Goal: Check status: Check status

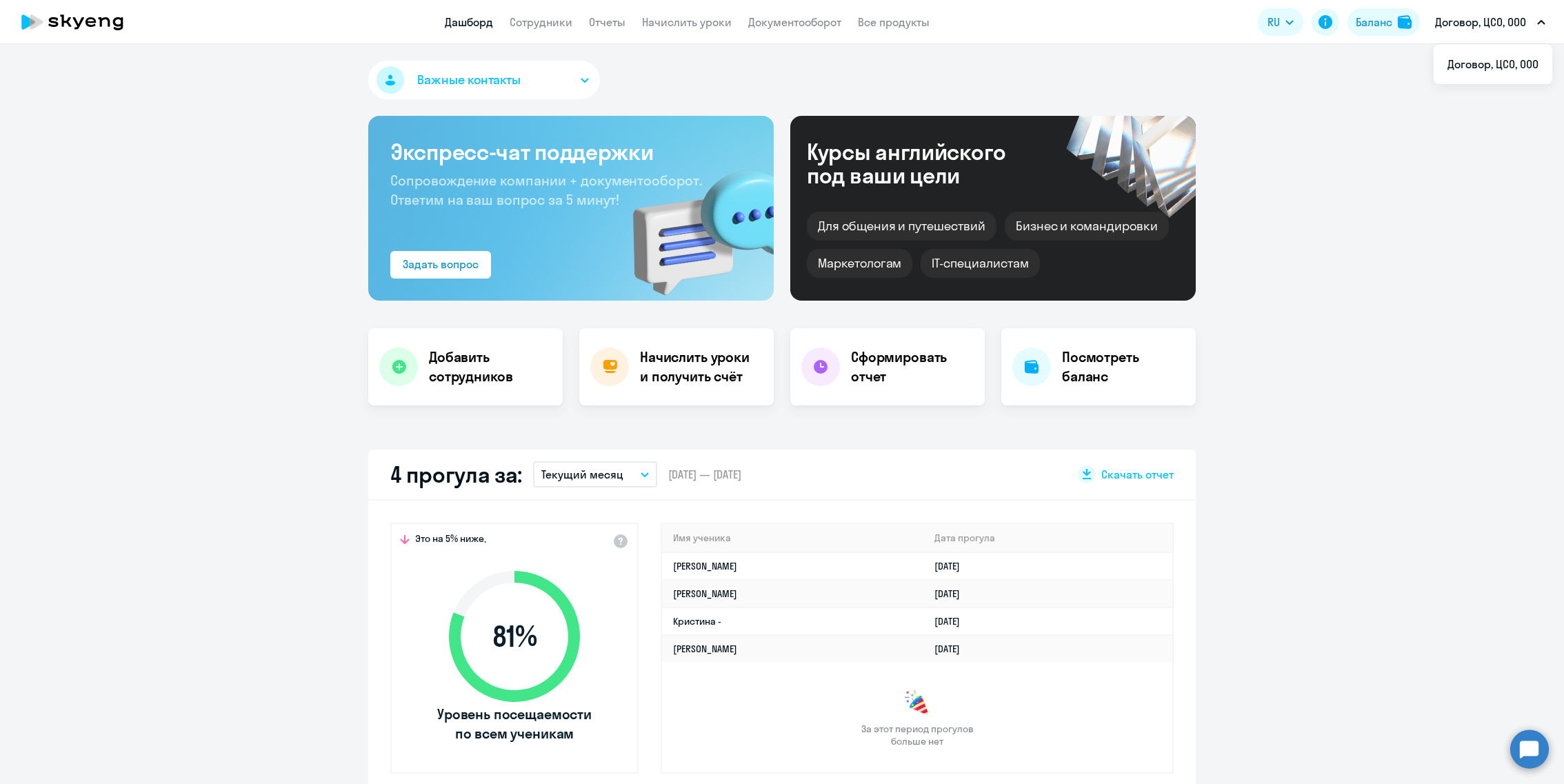
click at [1448, 22] on p "Договор, ЦСО, ООО" at bounding box center [1480, 22] width 91 height 17
select select "30"
click at [673, 28] on link "Начислить уроки" at bounding box center [686, 22] width 90 height 14
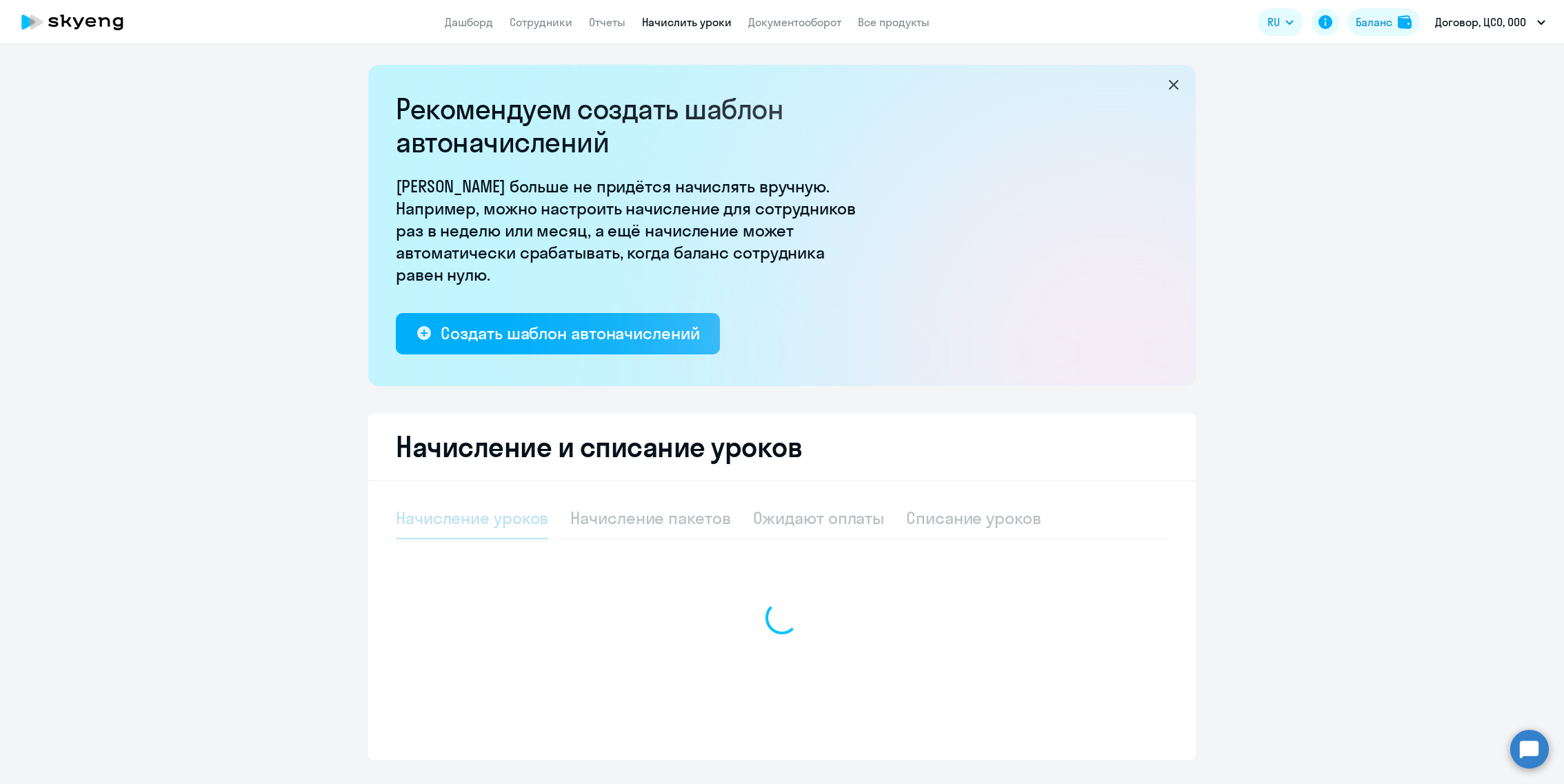
select select "10"
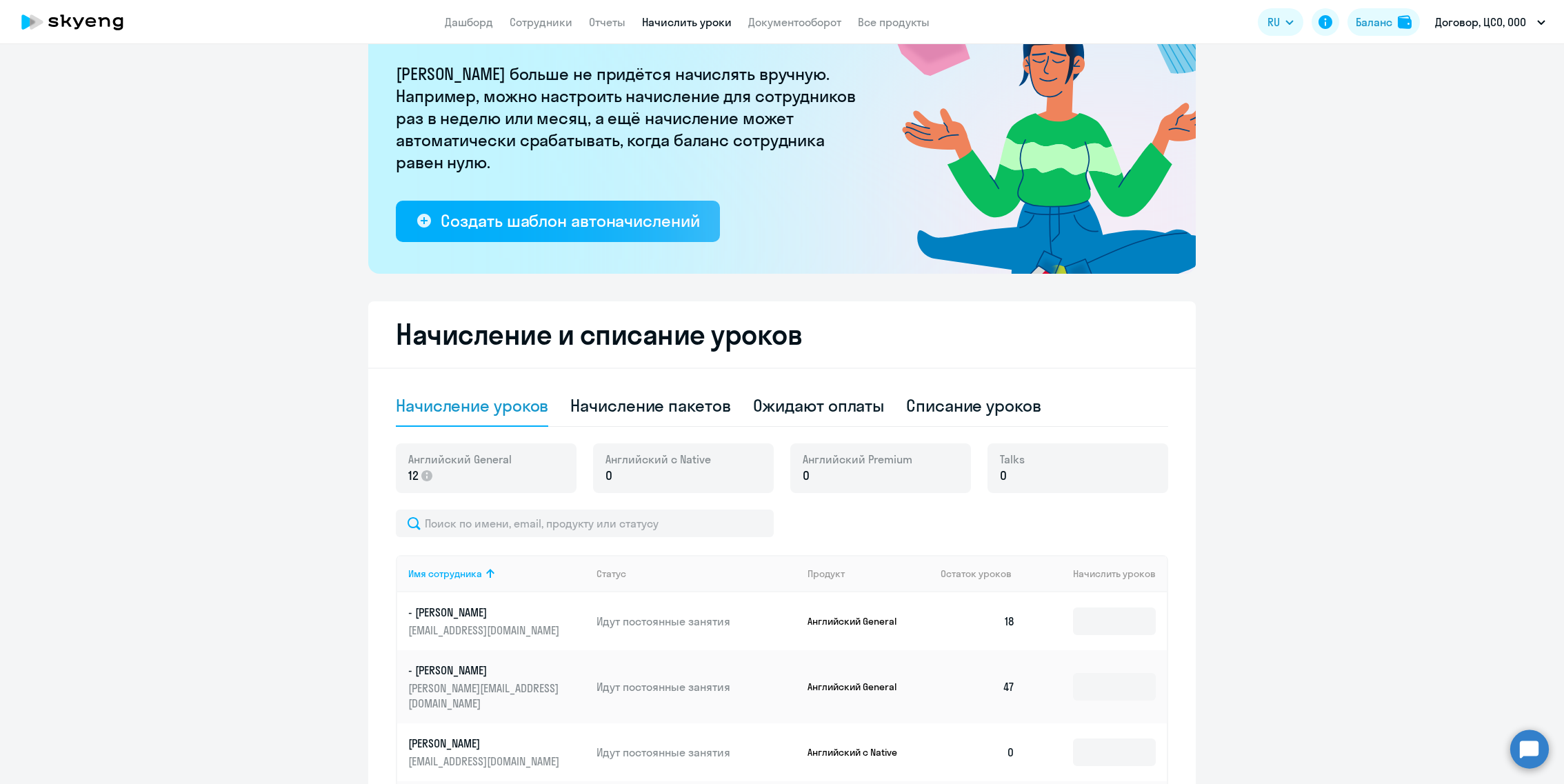
scroll to position [78, 0]
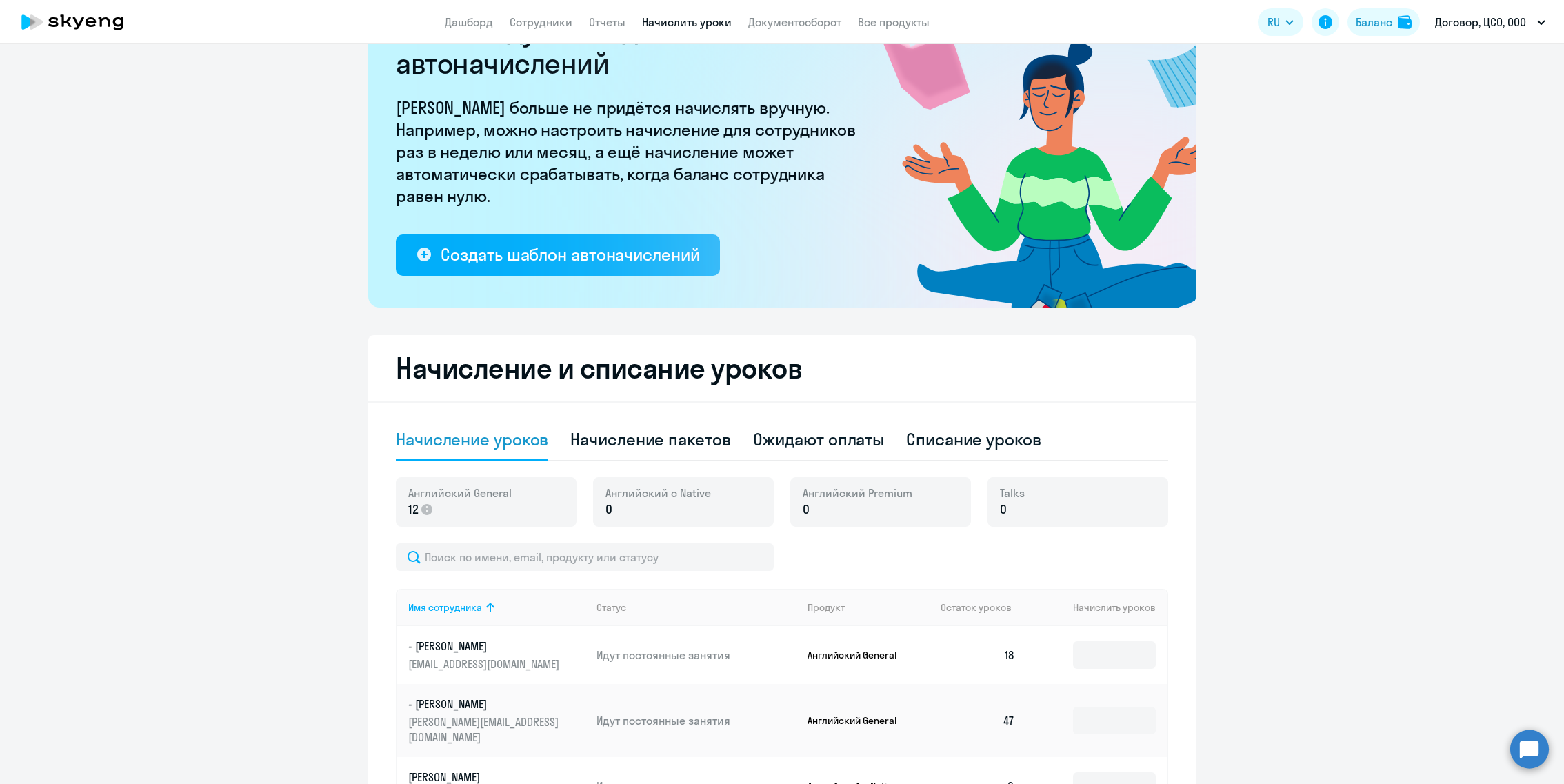
click at [488, 510] on p "12" at bounding box center [459, 510] width 103 height 18
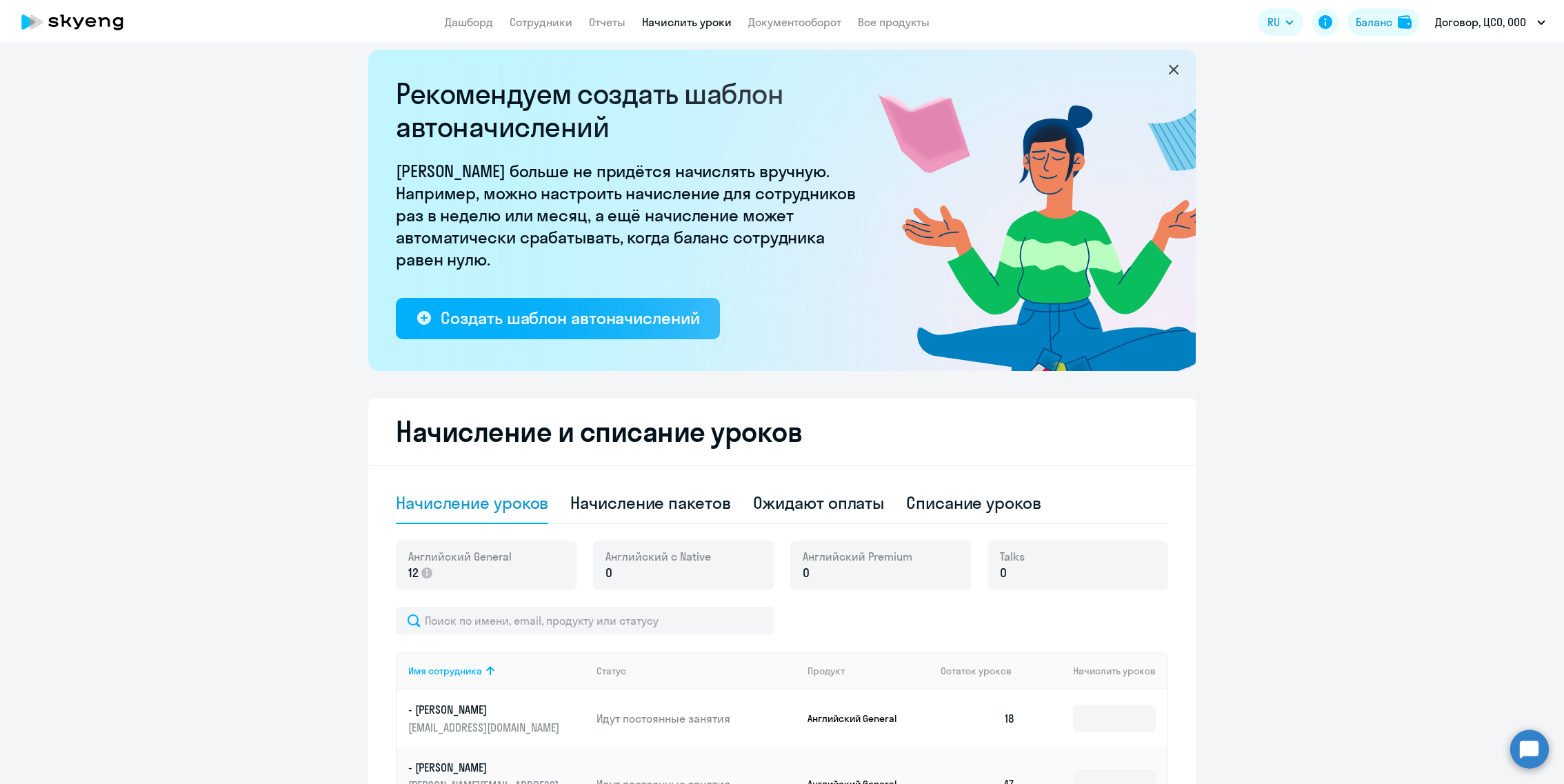
scroll to position [0, 0]
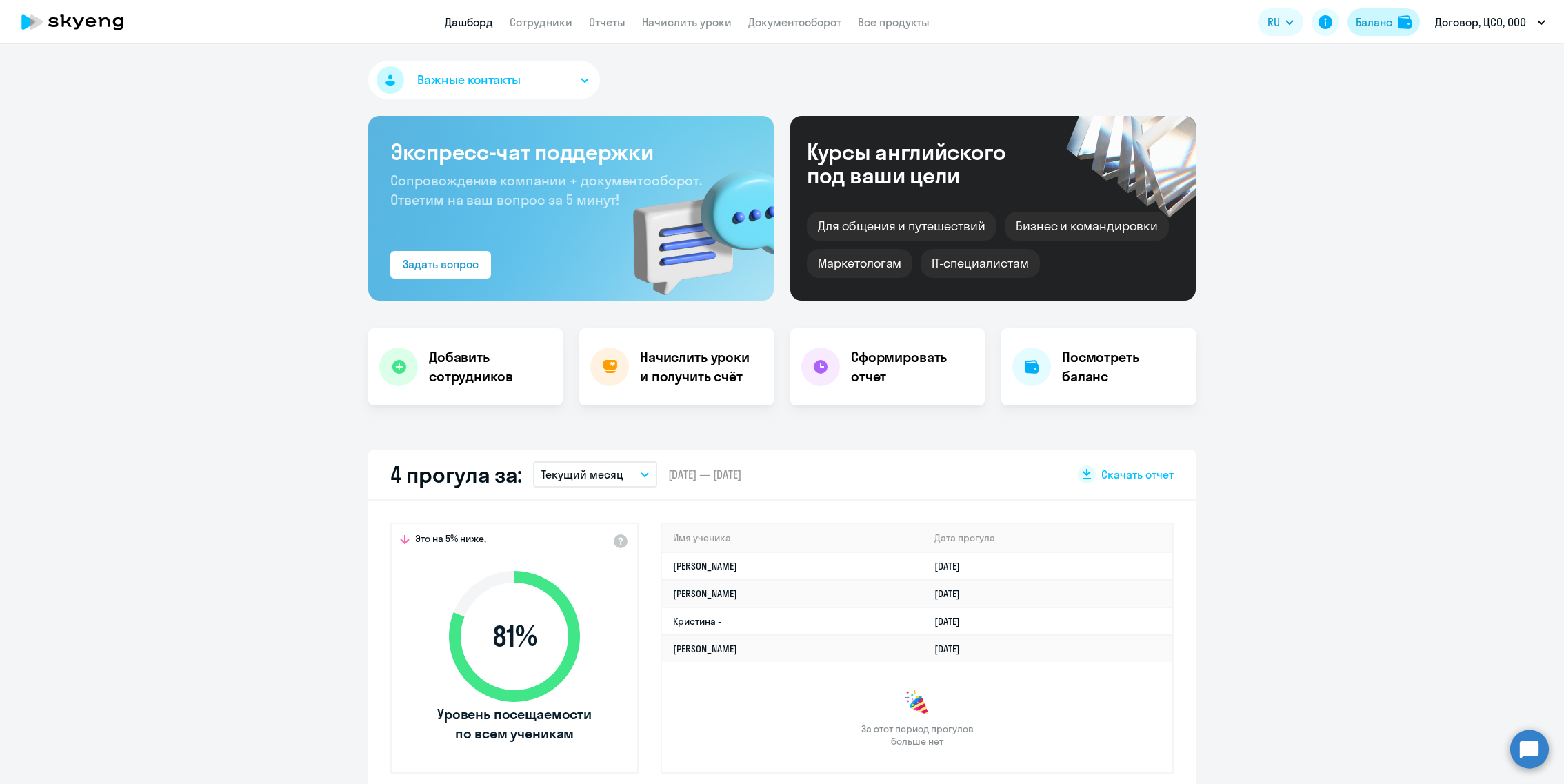
click at [1394, 12] on button "Баланс" at bounding box center [1384, 22] width 72 height 28
select select "30"
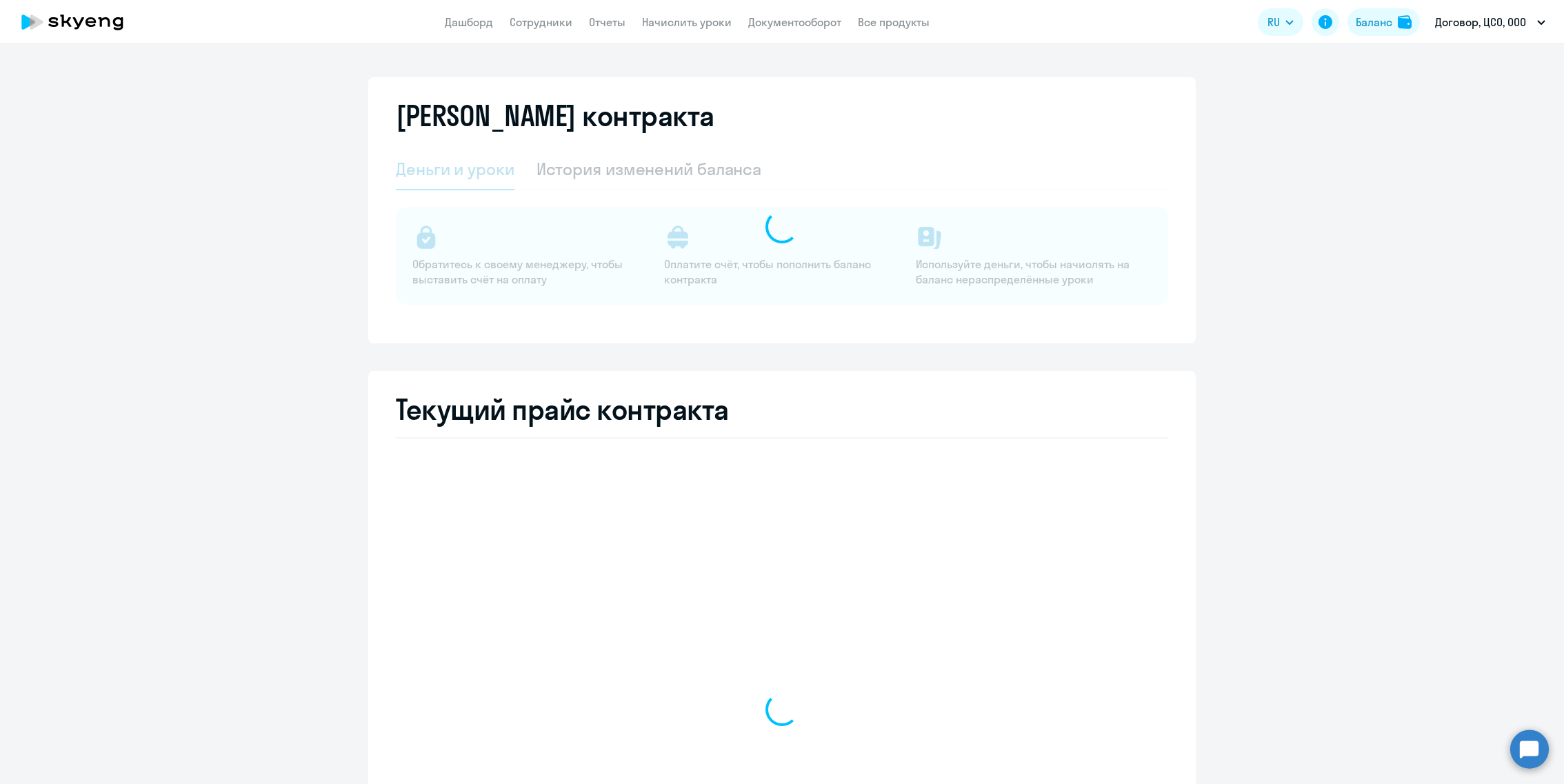
select select "english_adult_not_native_speaker"
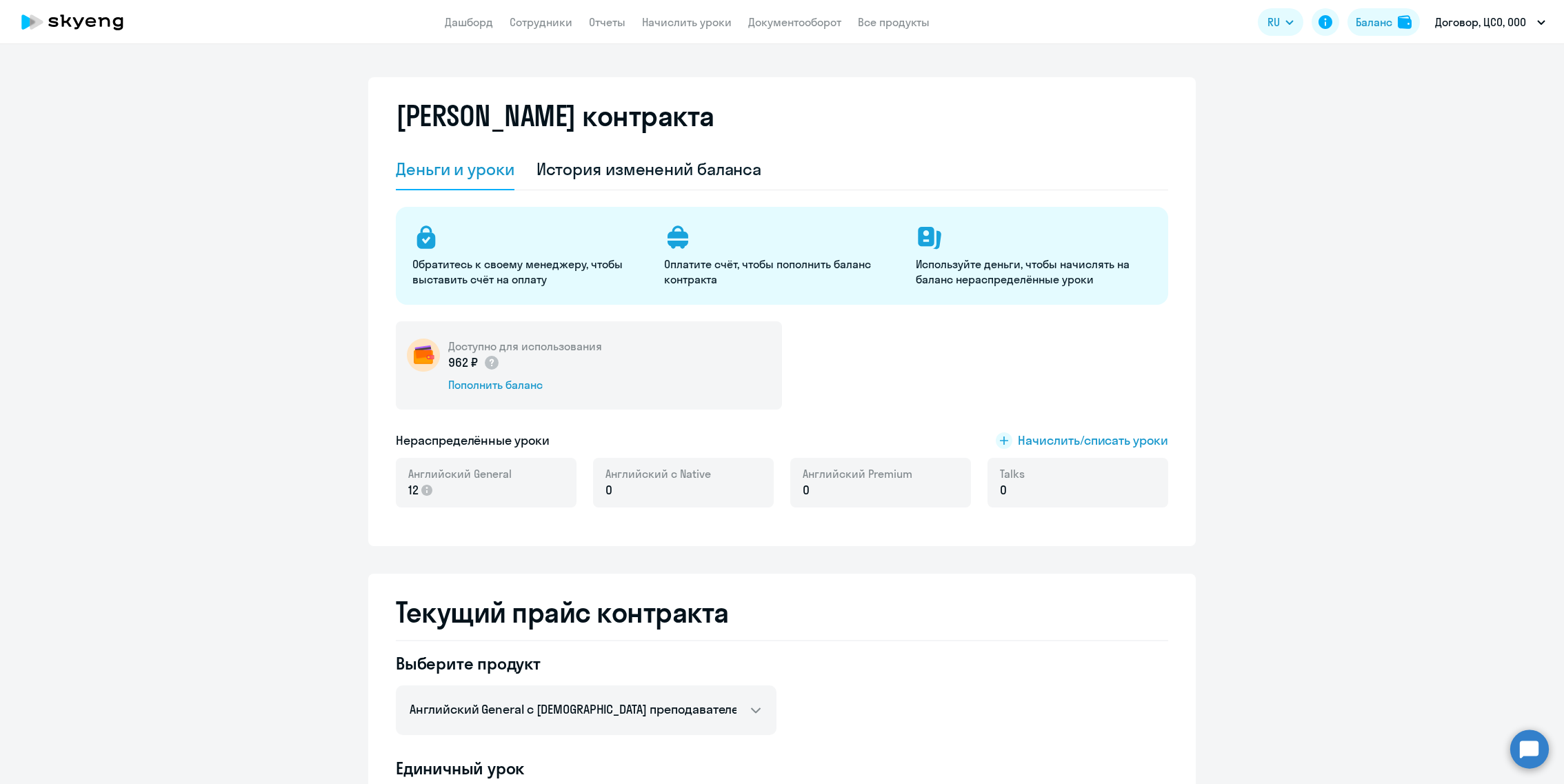
click at [742, 129] on div "[PERSON_NAME] контракта" at bounding box center [782, 124] width 772 height 50
